Goal: Information Seeking & Learning: Learn about a topic

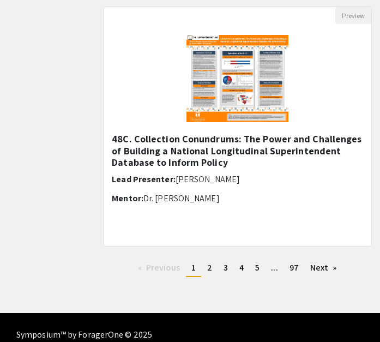
scroll to position [1395, 0]
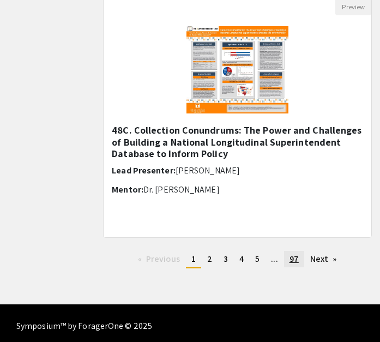
click at [288, 261] on link "page 97" at bounding box center [294, 259] width 20 height 16
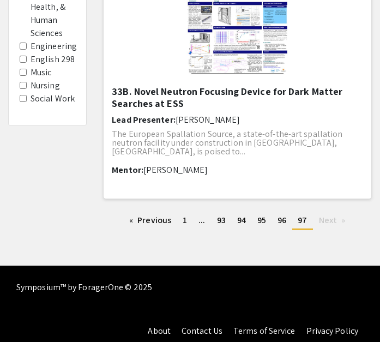
scroll to position [424, 0]
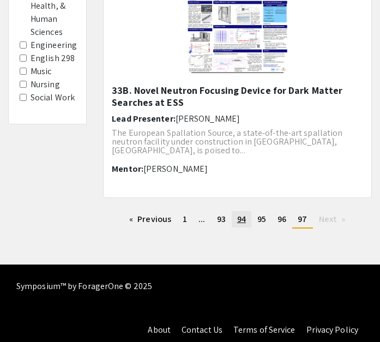
click at [237, 222] on span "94" at bounding box center [241, 218] width 9 height 11
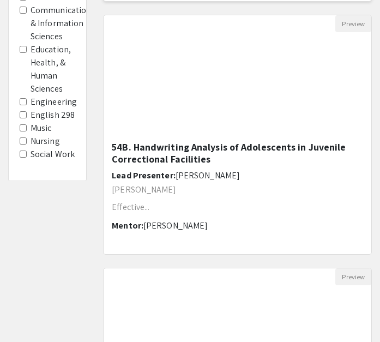
scroll to position [365, 0]
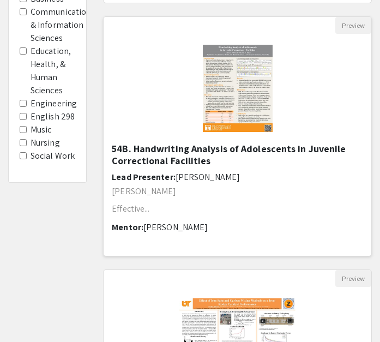
click at [239, 102] on img at bounding box center [238, 88] width 92 height 109
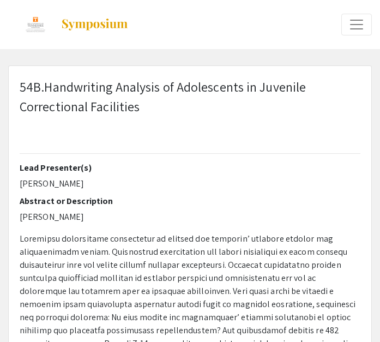
select select "custom"
type input "0"
select select "custom"
type input "1"
select select "auto"
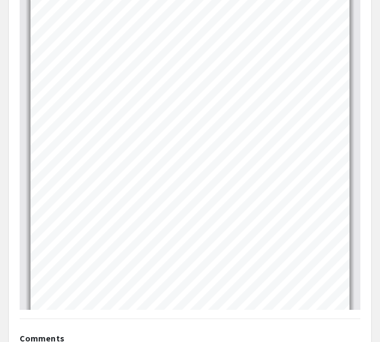
scroll to position [555, 0]
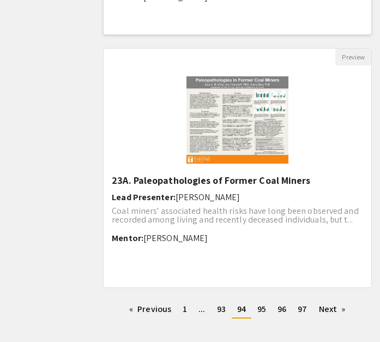
scroll to position [1349, 0]
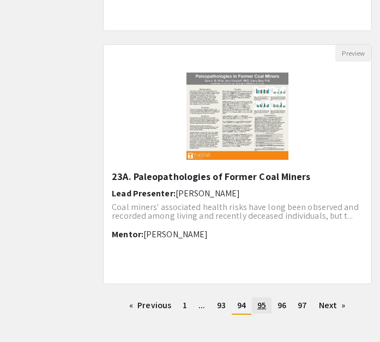
click at [259, 305] on span "95" at bounding box center [261, 304] width 9 height 11
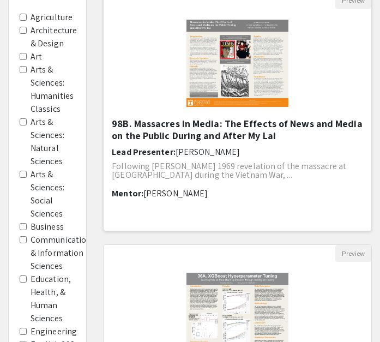
scroll to position [124, 0]
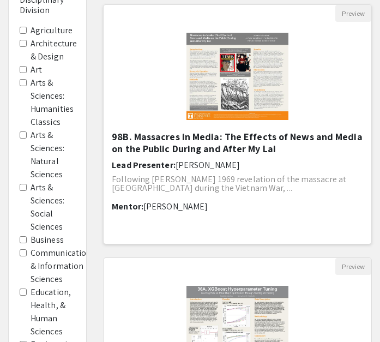
click at [240, 58] on img "Open Presentation <p>98B. Massacres in Media: The Effects of News and Media on …" at bounding box center [238, 76] width 124 height 109
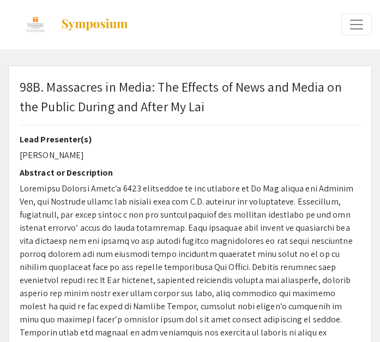
type input "0"
select select "custom"
type input "1"
select select "auto"
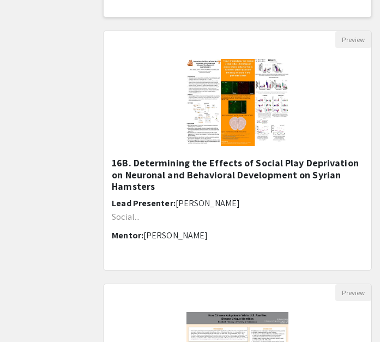
scroll to position [1118, 0]
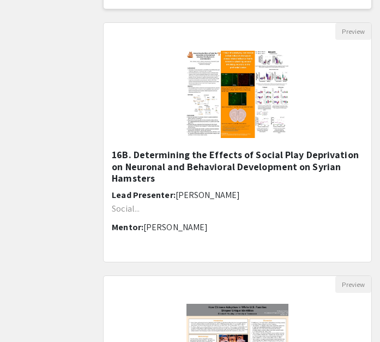
click at [243, 211] on p "Social..." at bounding box center [237, 208] width 251 height 9
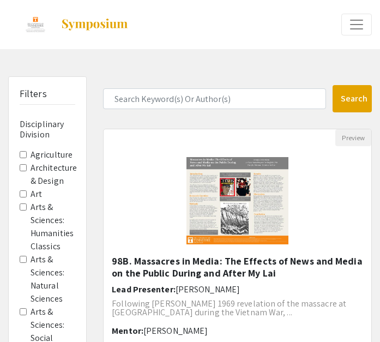
select select "custom"
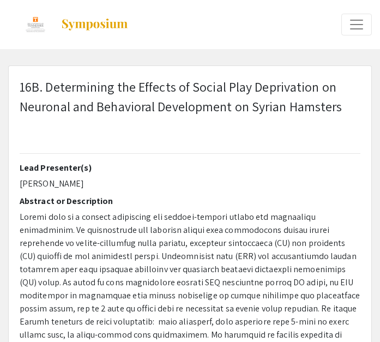
type input "0"
select select "auto"
type input "1"
select select "auto"
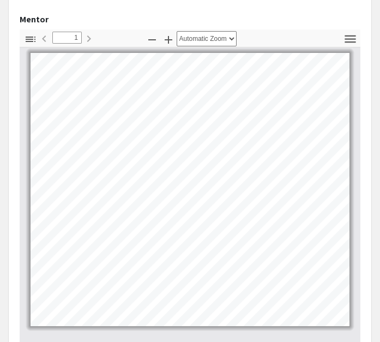
scroll to position [530, 0]
